Goal: Check status: Check status

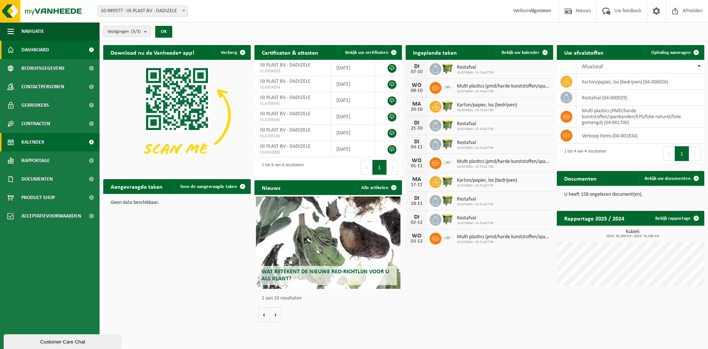
click at [37, 142] on span "Kalender" at bounding box center [32, 142] width 23 height 18
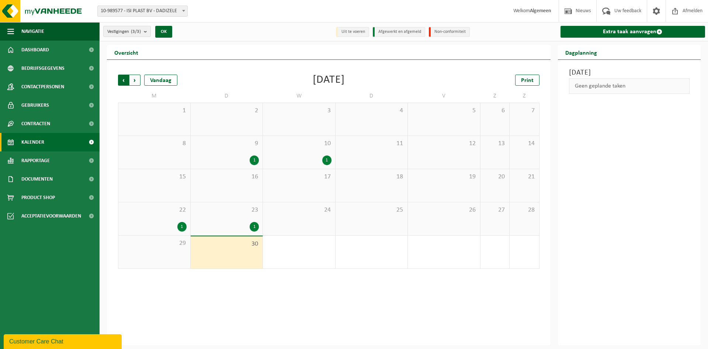
click at [137, 81] on span "Volgende" at bounding box center [135, 80] width 11 height 11
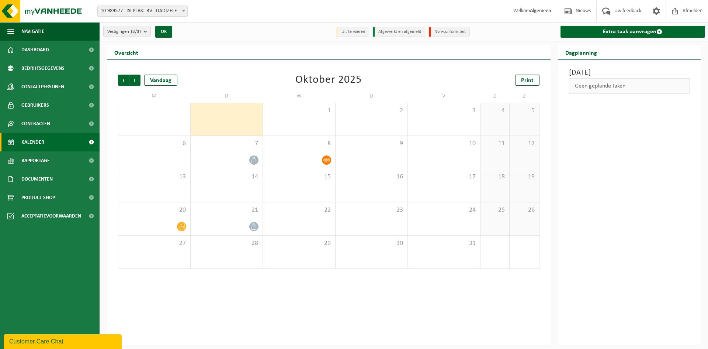
click at [349, 308] on div "Vorige Volgende Vandaag Oktober 2025 Print M D W D V Z Z 29 30 1 2 3 4 5 6 7 8 …" at bounding box center [329, 202] width 444 height 285
